Goal: Task Accomplishment & Management: Complete application form

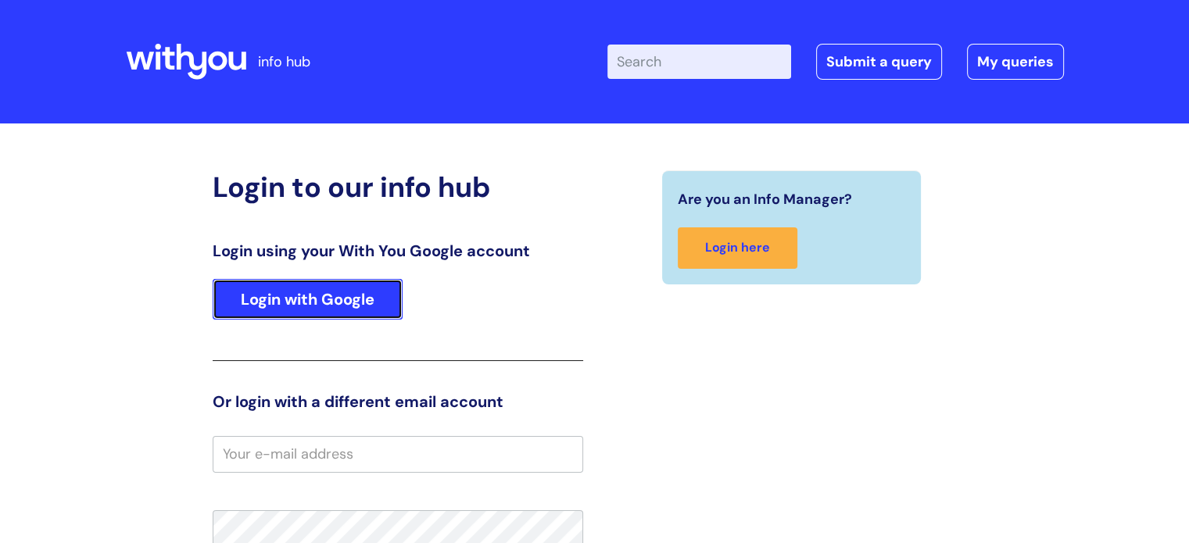
click at [249, 285] on link "Login with Google" at bounding box center [308, 299] width 190 height 41
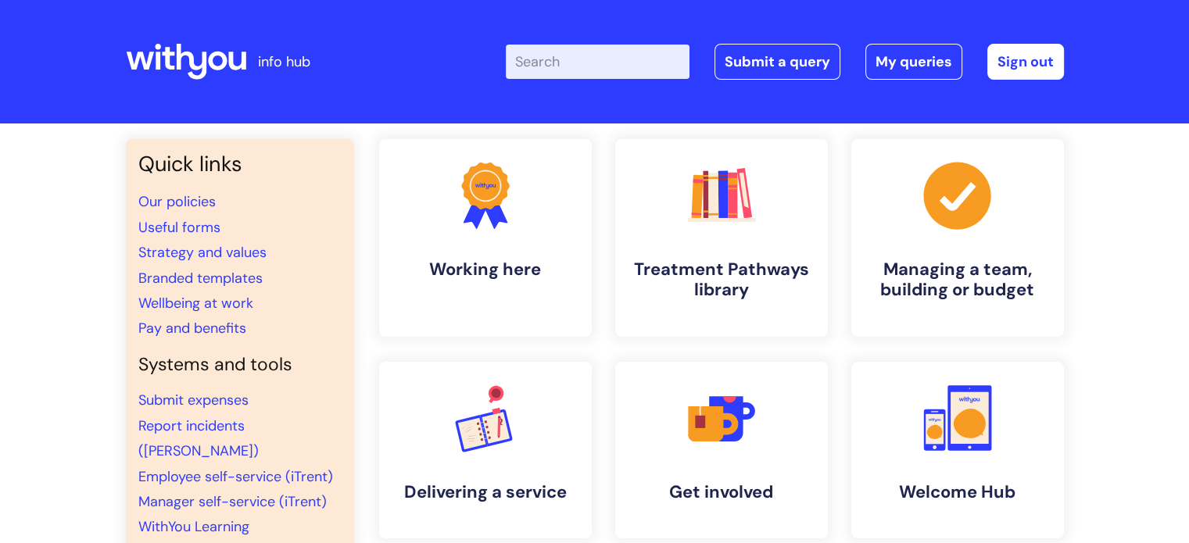
click at [647, 66] on input "Enter your search term here..." at bounding box center [598, 62] width 184 height 34
type input "booking leave"
click button "Search" at bounding box center [0, 0] width 0 height 0
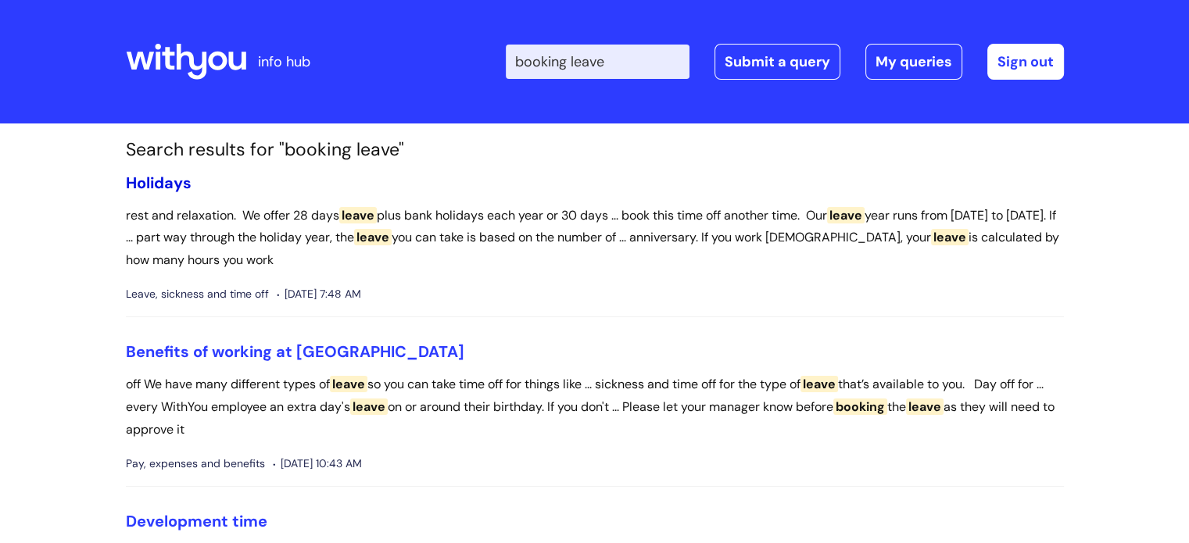
click at [159, 185] on link "Holidays" at bounding box center [159, 183] width 66 height 20
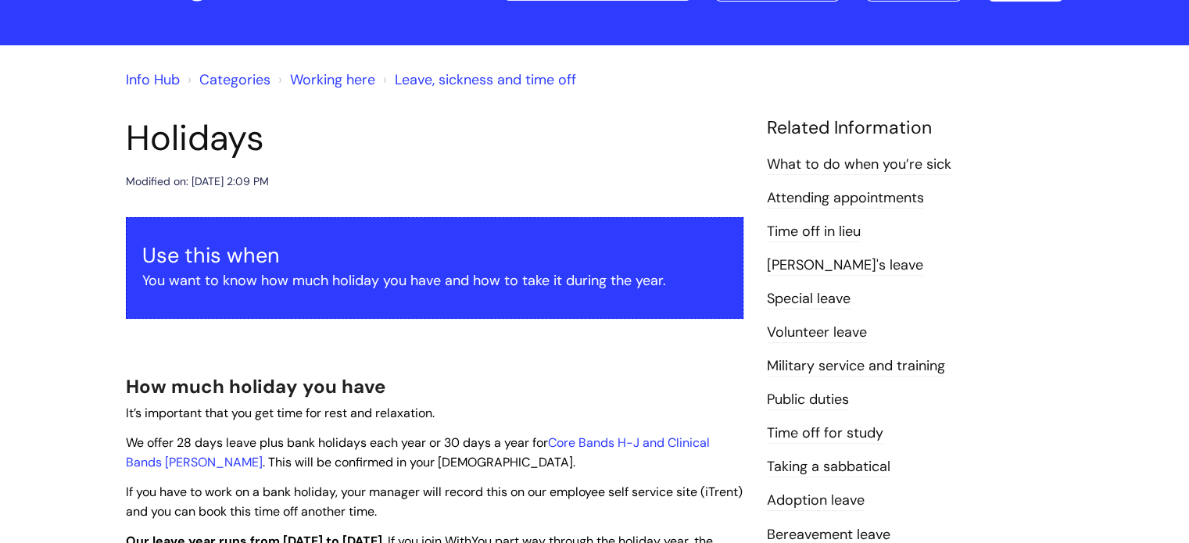
scroll to position [156, 0]
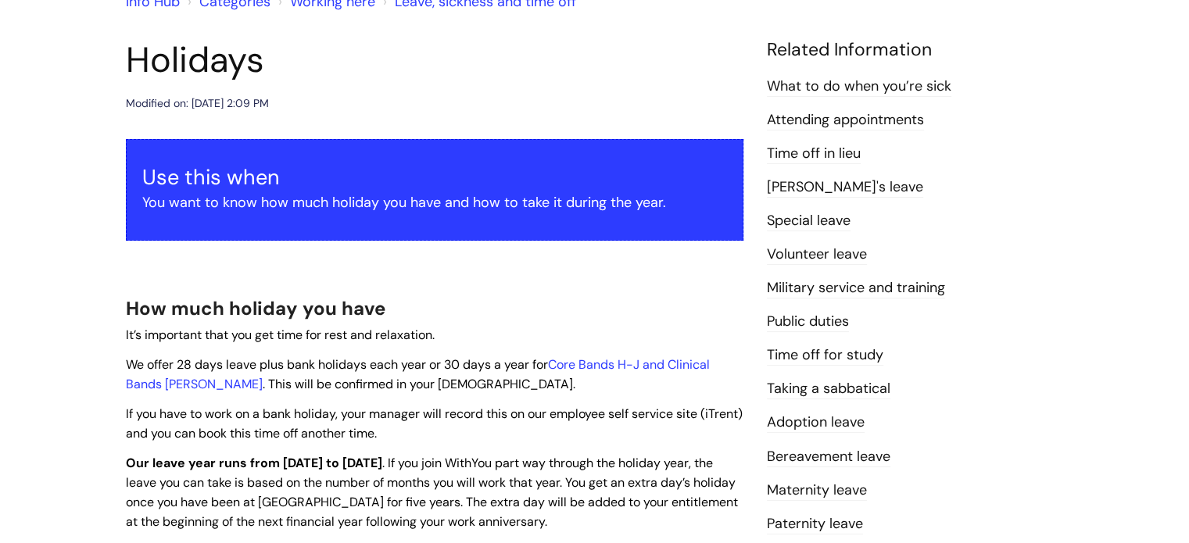
click at [796, 256] on link "Volunteer leave" at bounding box center [817, 255] width 100 height 20
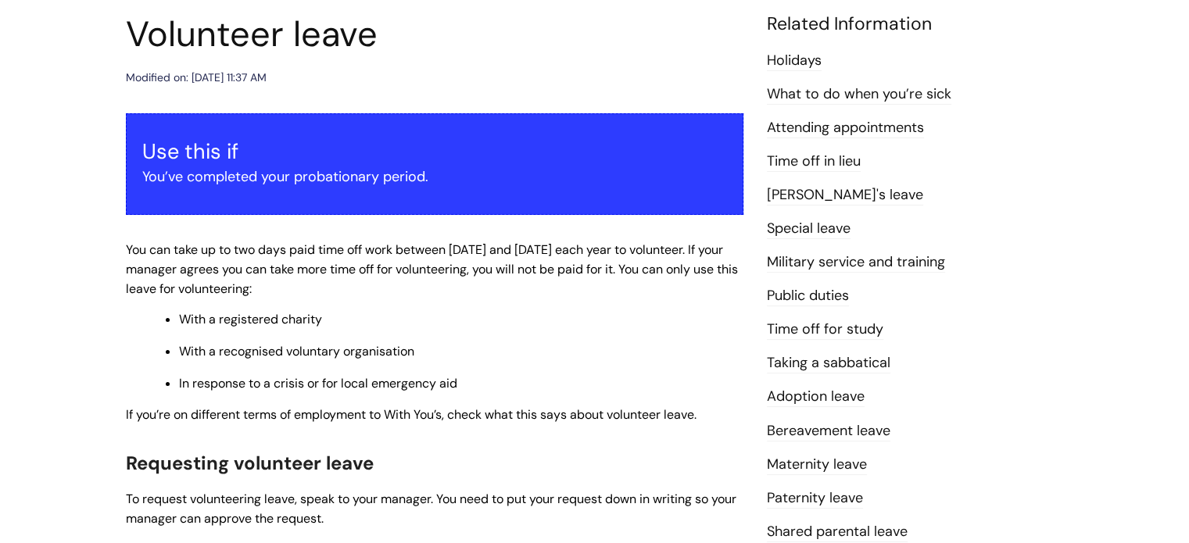
scroll to position [156, 0]
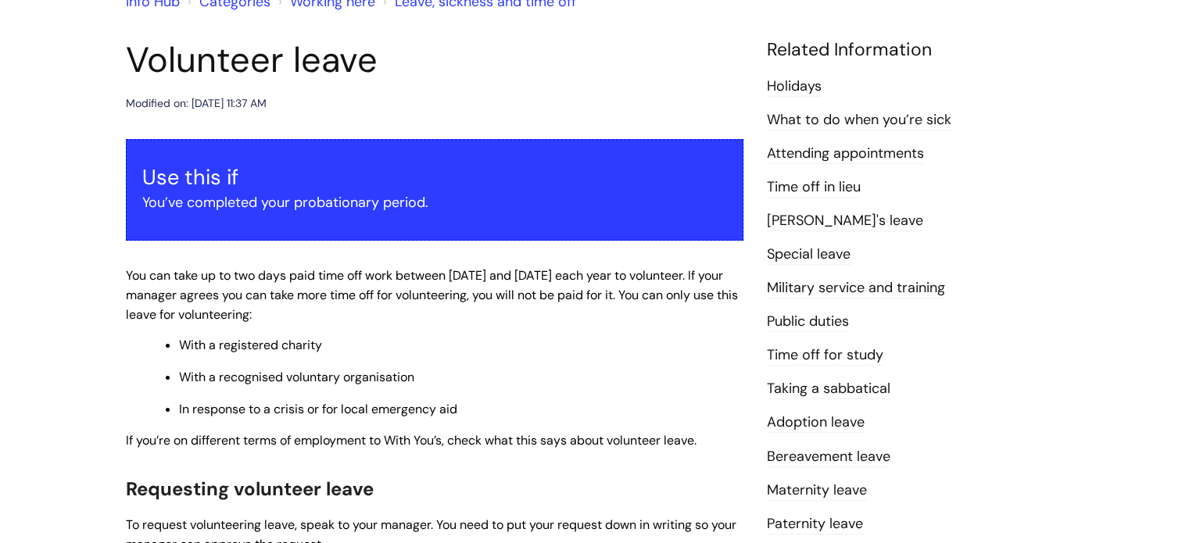
click at [839, 252] on link "Special leave" at bounding box center [809, 255] width 84 height 20
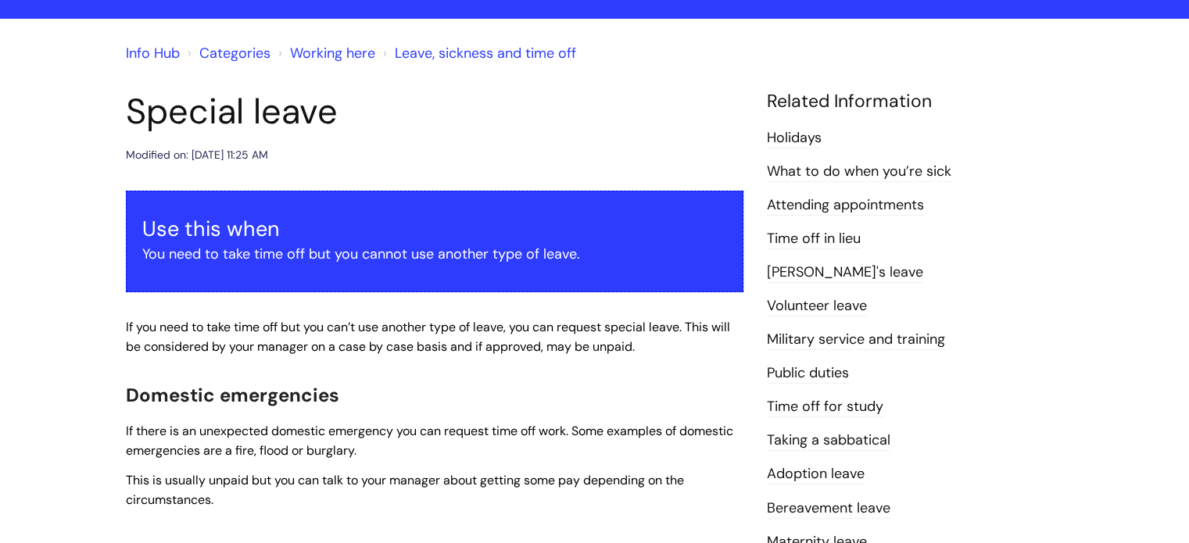
scroll to position [78, 0]
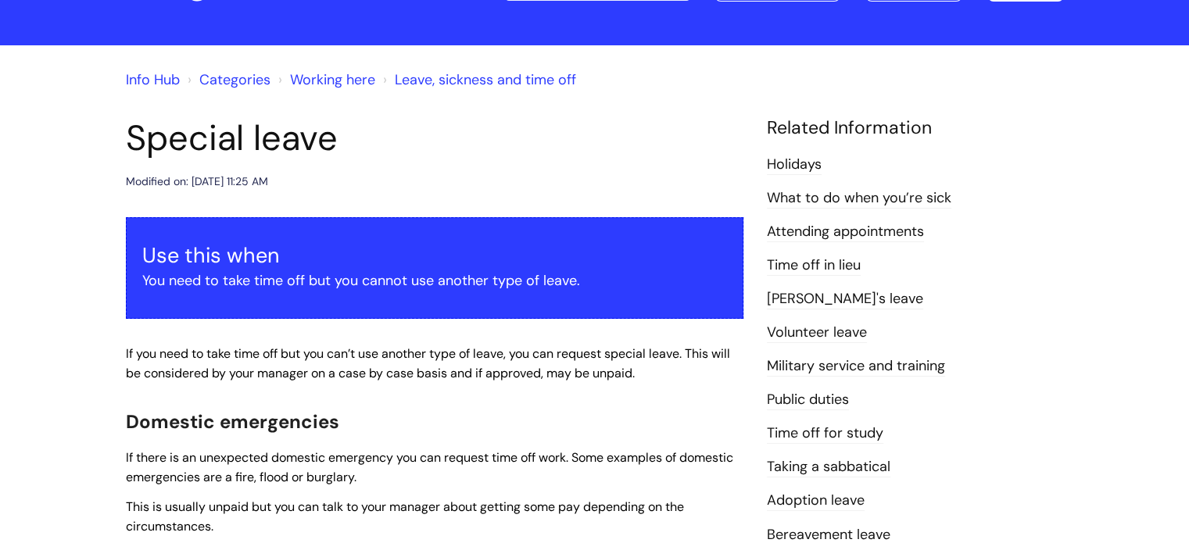
click at [320, 78] on link "Working here" at bounding box center [332, 79] width 85 height 19
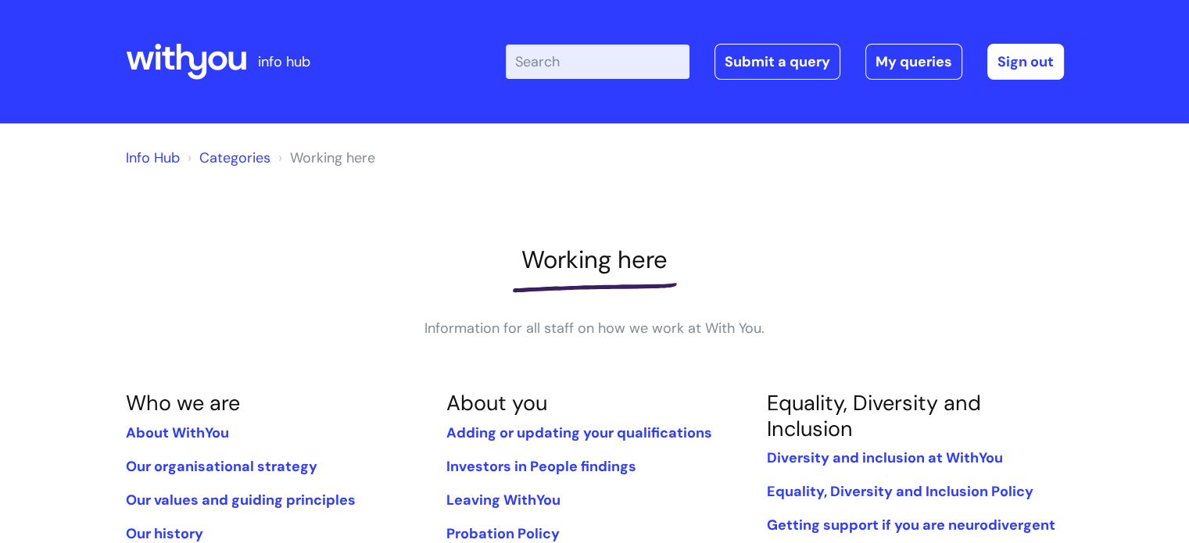
click at [580, 62] on input "Enter your search term here..." at bounding box center [598, 62] width 184 height 34
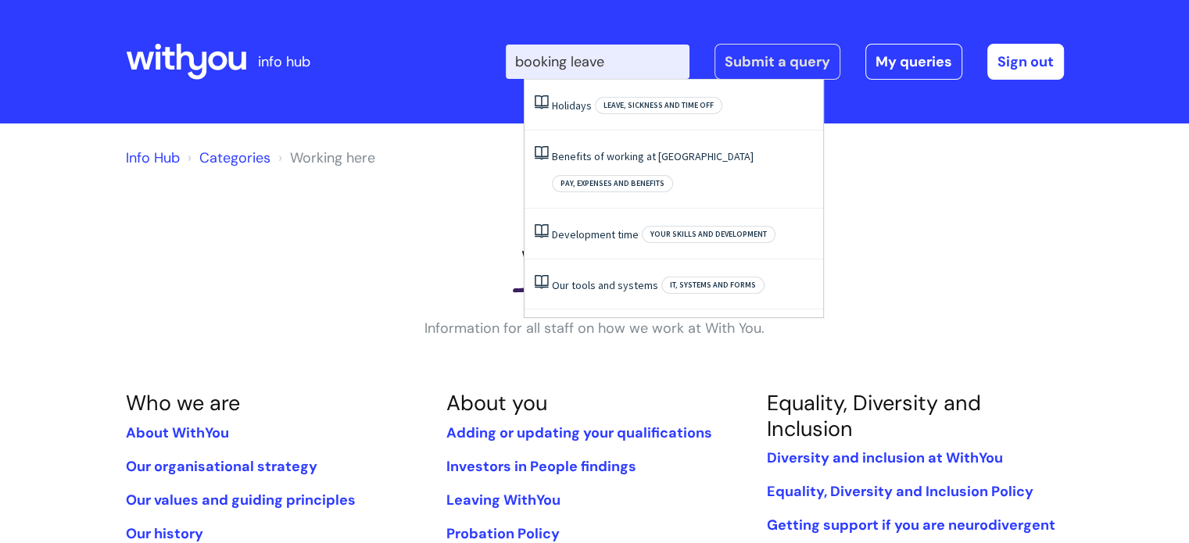
type input "booking leave"
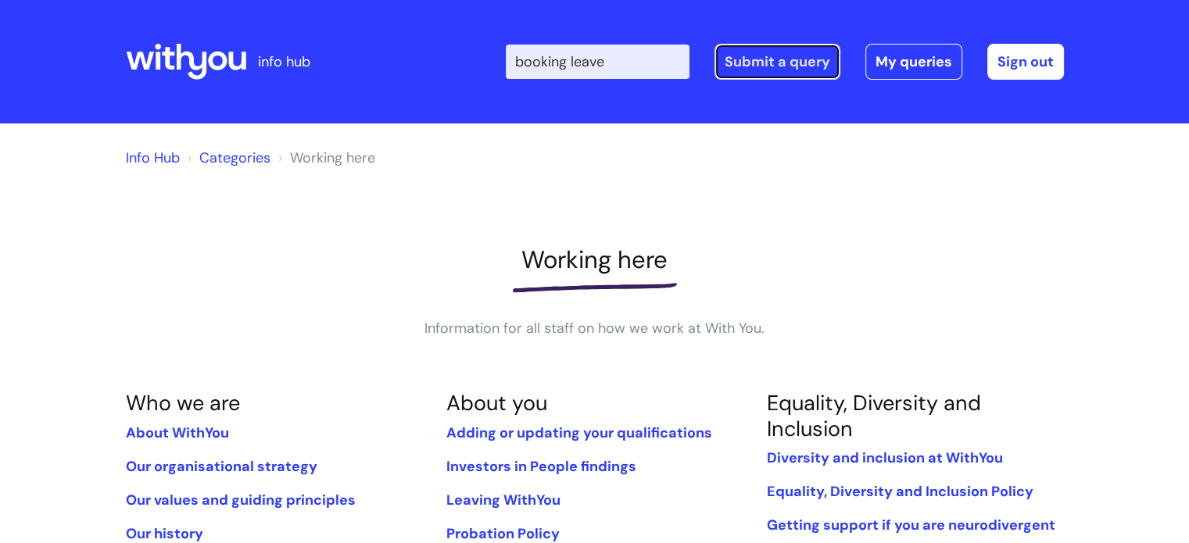
click at [746, 52] on link "Submit a query" at bounding box center [777, 62] width 126 height 36
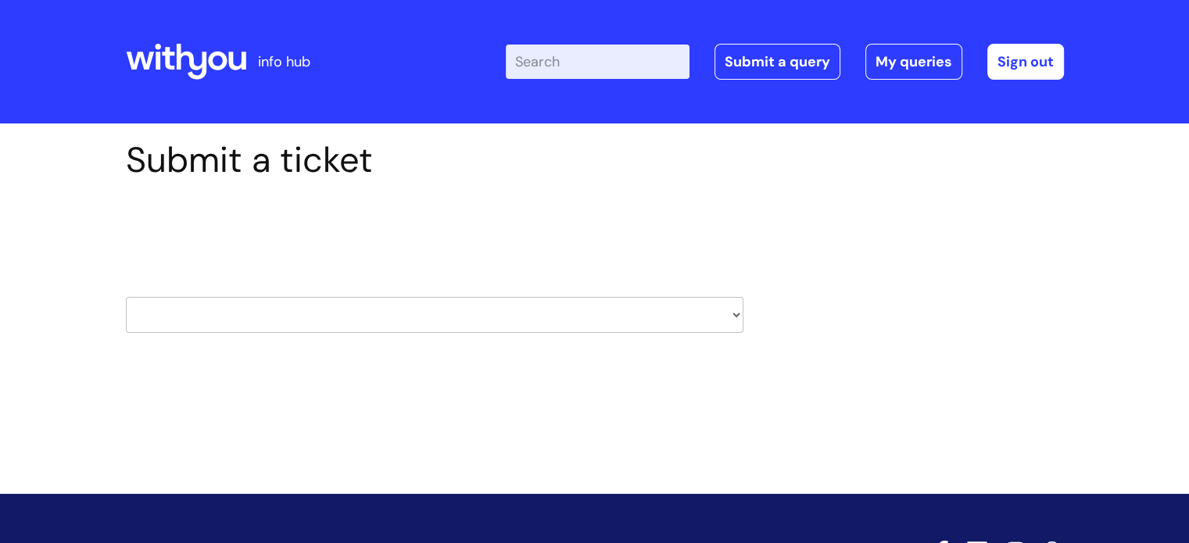
click at [646, 324] on select "HR / People IT and Support Clinical Drug Alerts Finance Accounts Data Support T…" at bounding box center [434, 315] width 617 height 36
select select "it_and_support"
click at [126, 297] on select "HR / People IT and Support Clinical Drug Alerts Finance Accounts Data Support T…" at bounding box center [434, 315] width 617 height 36
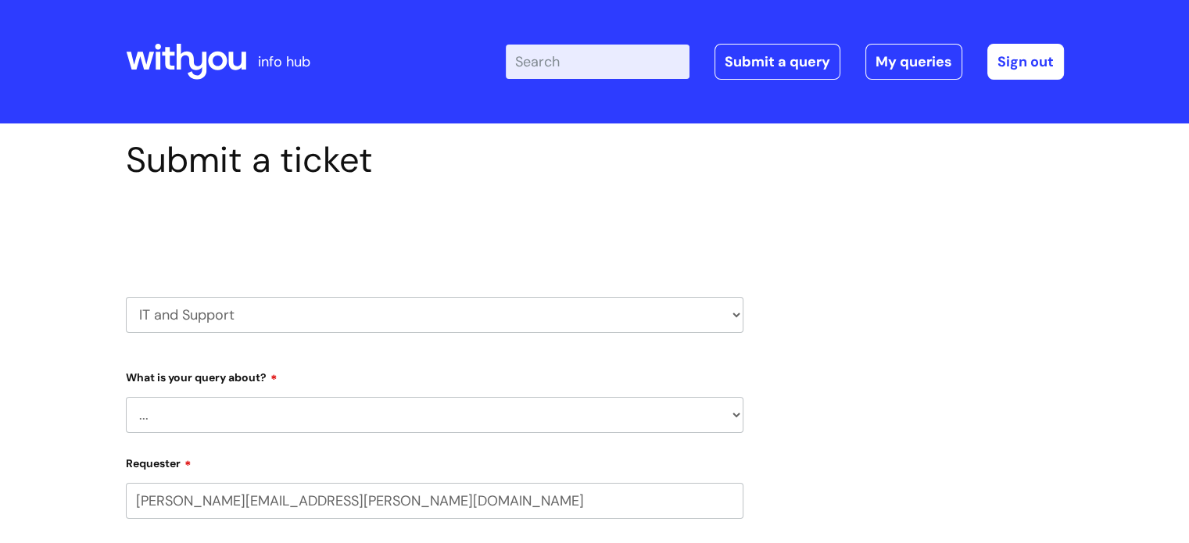
select select "80004286603"
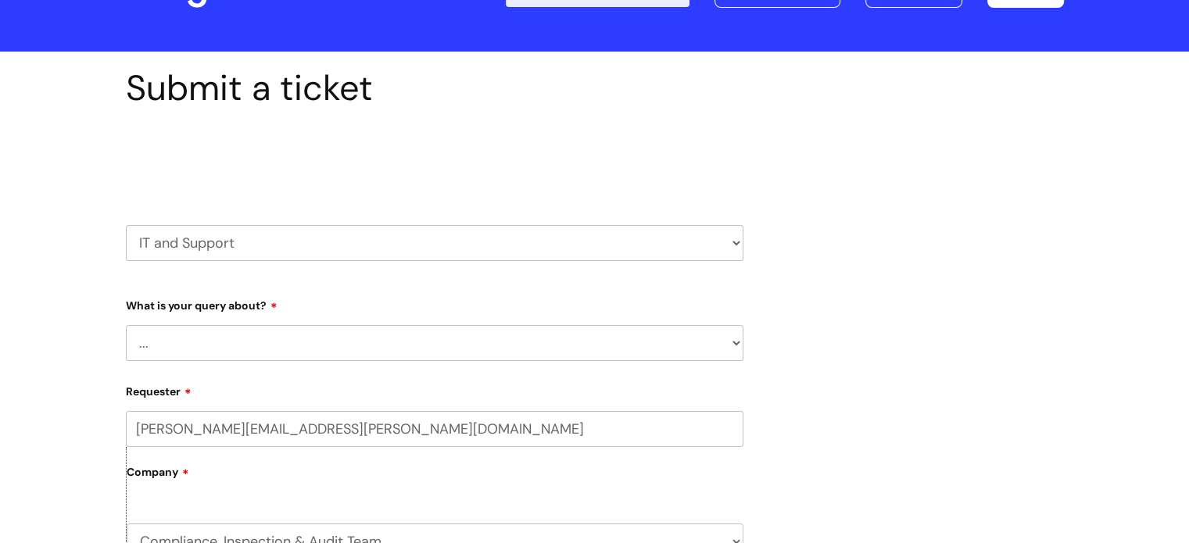
scroll to position [156, 0]
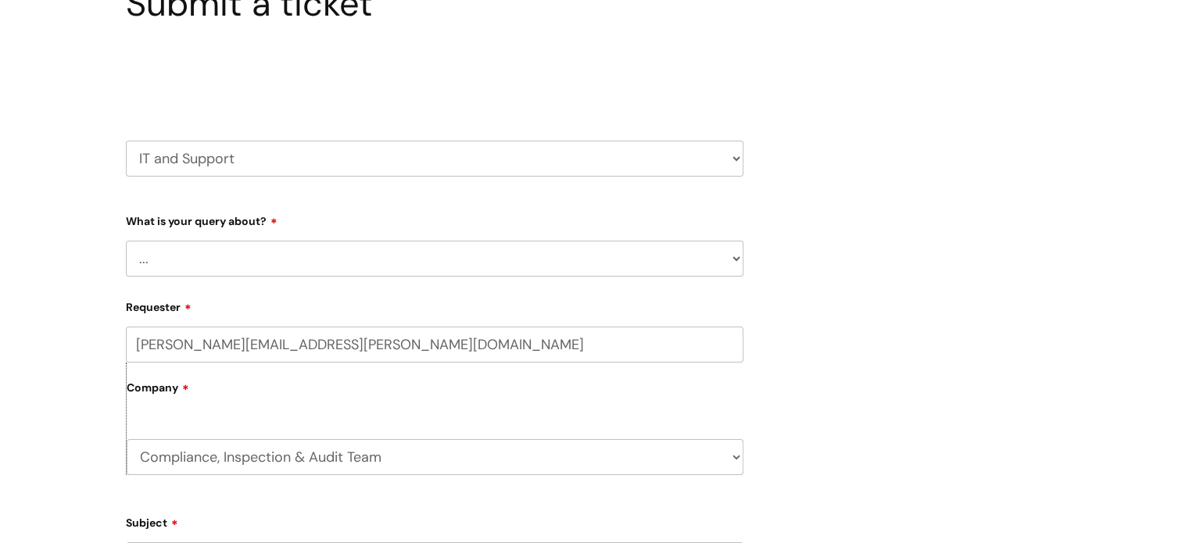
click at [337, 253] on select "... Mobile Phone Reset & MFA Accounts, Starters and Leavers IT Hardware issue I…" at bounding box center [434, 259] width 617 height 36
select select "Accounts, Starters and Leavers"
click at [126, 241] on select "... Mobile Phone Reset & MFA Accounts, Starters and Leavers IT Hardware issue I…" at bounding box center [434, 259] width 617 height 36
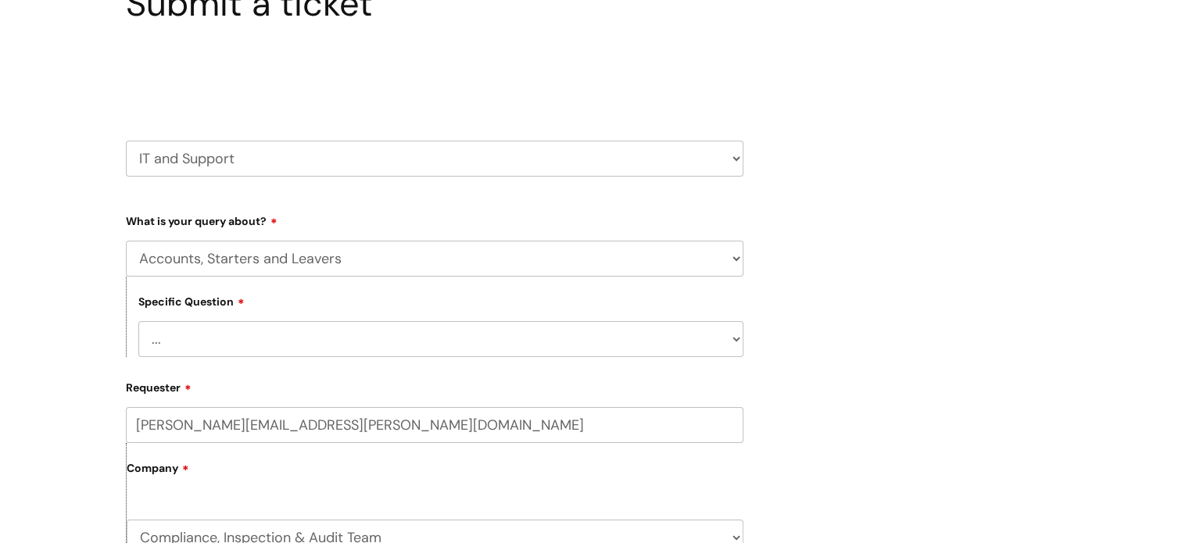
click at [288, 346] on select "... I have a new starter I have a leaver I need to make a change to an account …" at bounding box center [440, 339] width 605 height 36
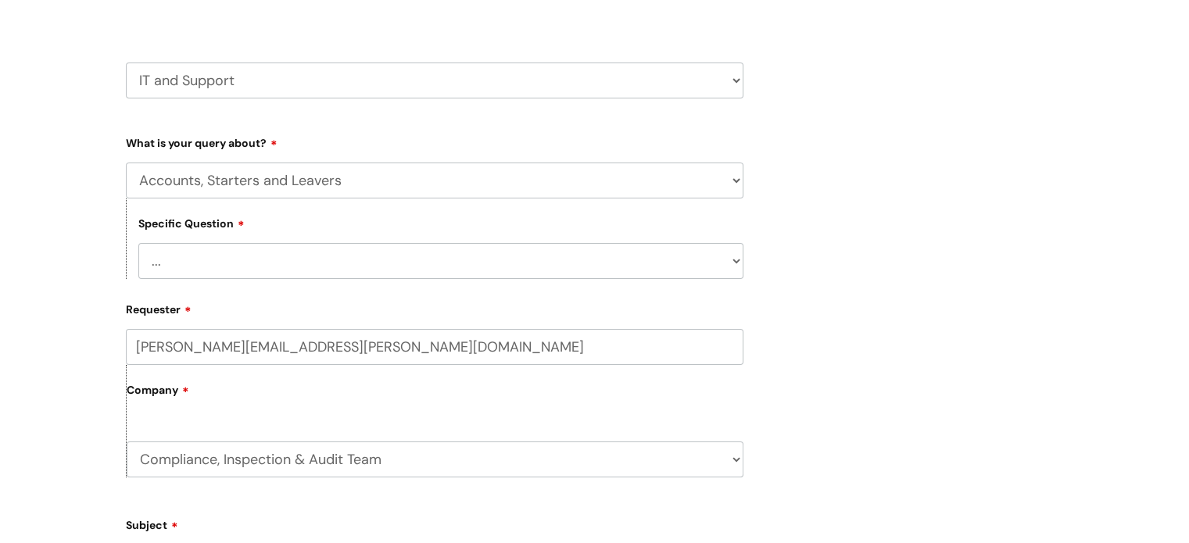
scroll to position [0, 0]
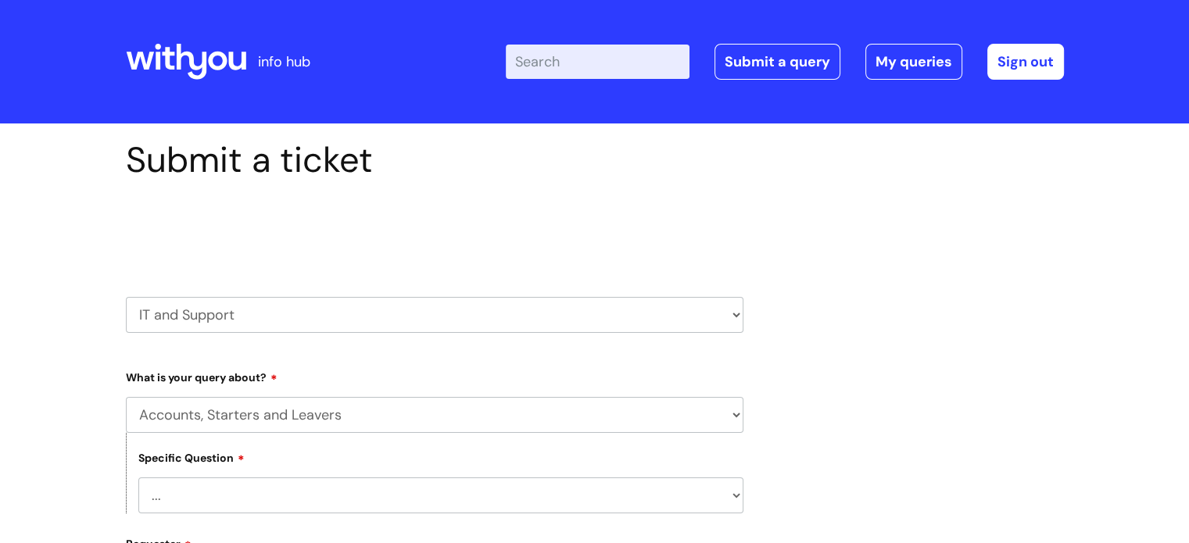
click at [205, 321] on select "HR / People IT and Support Clinical Drug Alerts Finance Accounts Data Support T…" at bounding box center [434, 315] width 617 height 36
select select "hr_/_people"
click at [126, 297] on select "HR / People IT and Support Clinical Drug Alerts Finance Accounts Data Support T…" at bounding box center [434, 315] width 617 height 36
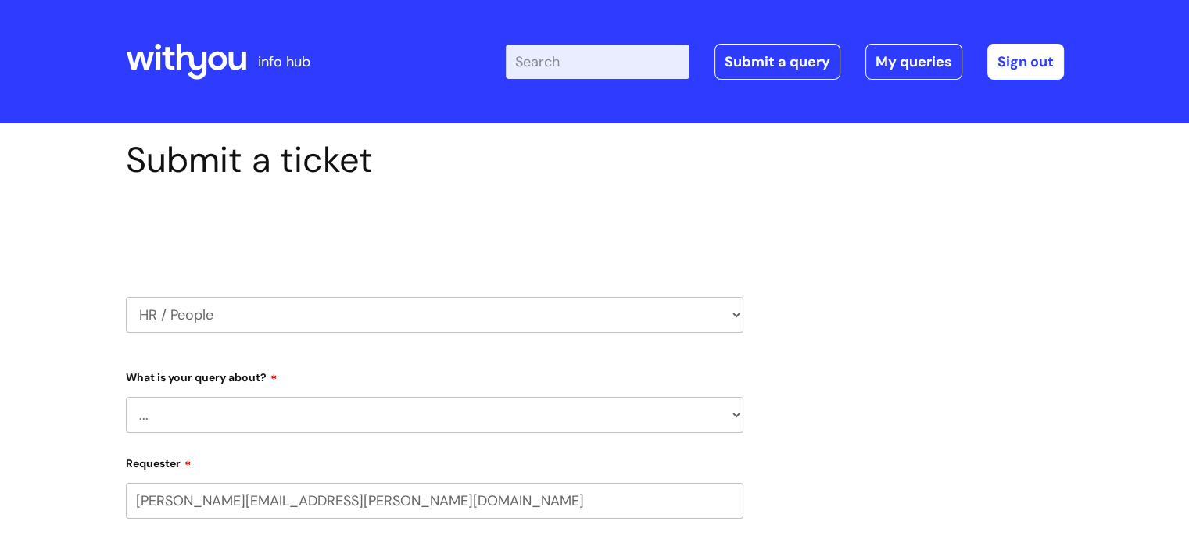
select select "80004286603"
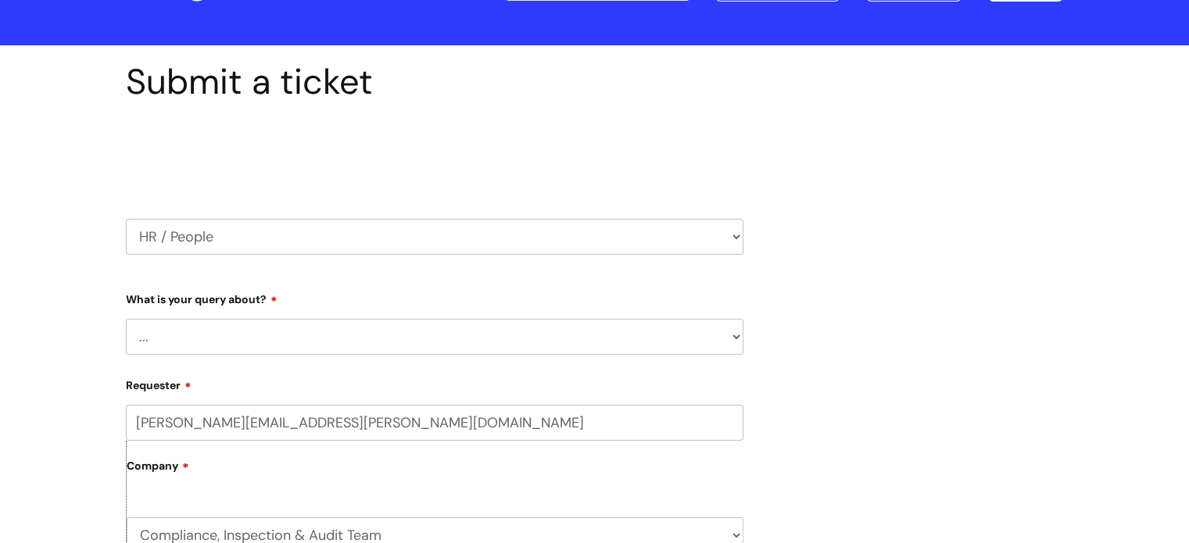
click at [166, 331] on select "... Absence Query Holiday Query Employee change request General HR Query iTrent…" at bounding box center [434, 337] width 617 height 36
select select "Absence Query"
click at [126, 319] on select "... Absence Query Holiday Query Employee change request General HR Query iTrent…" at bounding box center [434, 337] width 617 height 36
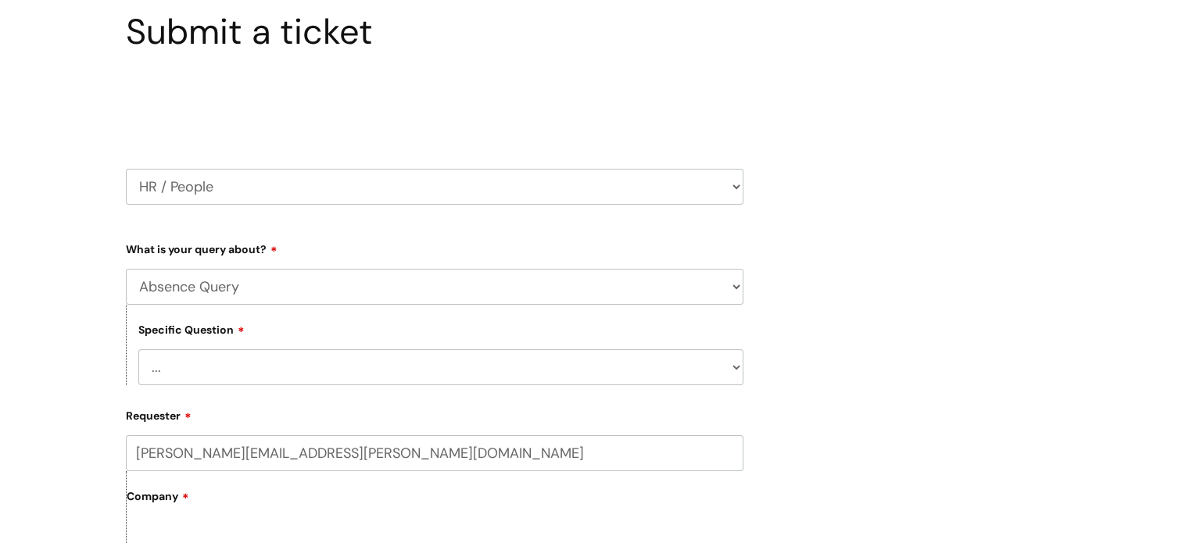
scroll to position [156, 0]
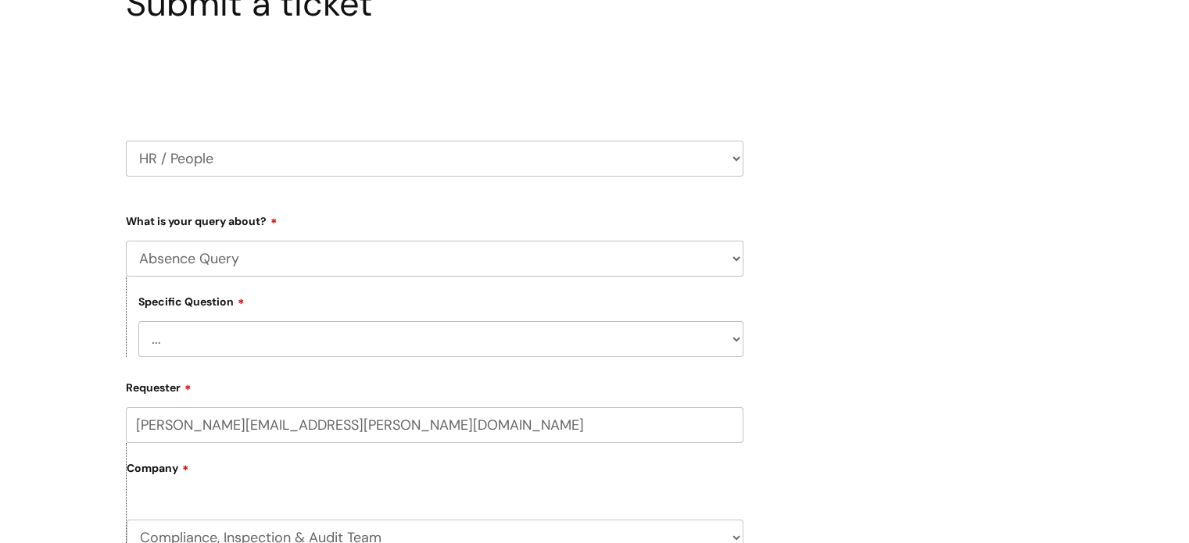
click at [183, 342] on select "... Bank holiday query Holiday query Maternity Other absence query Paternity Sh…" at bounding box center [440, 339] width 605 height 36
click at [53, 302] on div "Submit a ticket Select issue type HR / People IT and Support Clinical Drug Aler…" at bounding box center [594, 519] width 1189 height 1104
